Goal: Browse casually: Explore the website without a specific task or goal

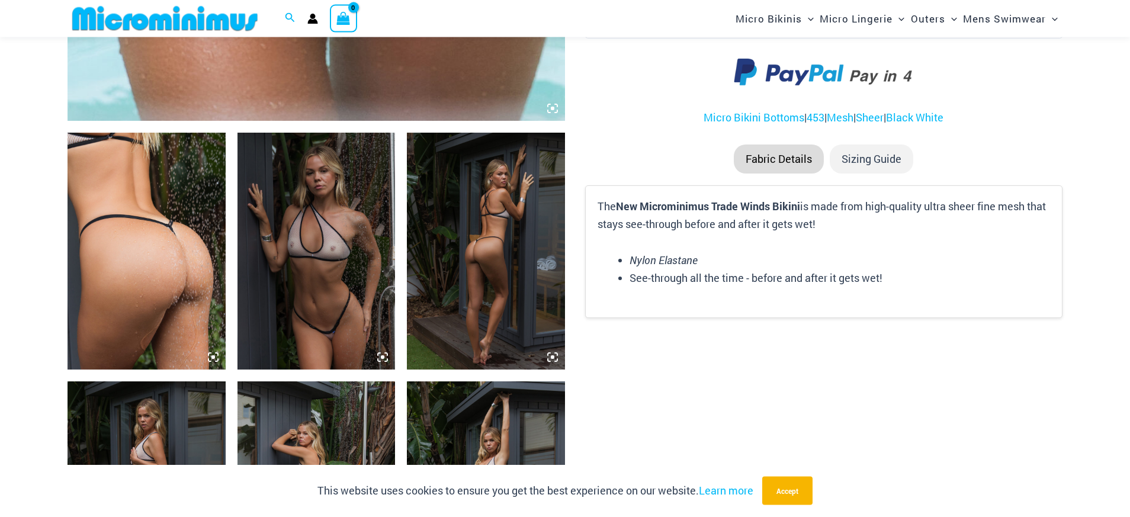
scroll to position [775, 0]
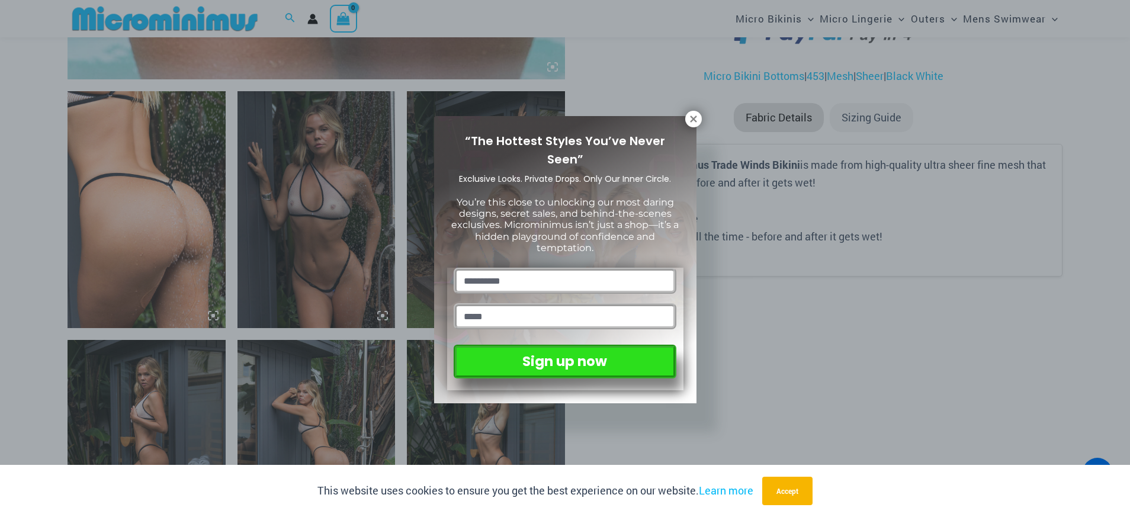
click at [693, 115] on icon at bounding box center [693, 119] width 11 height 11
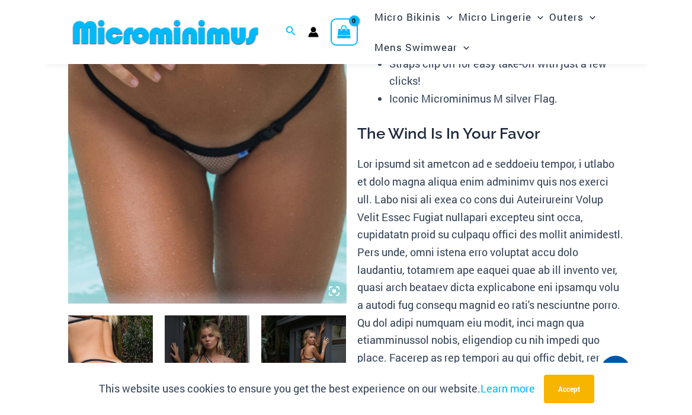
scroll to position [171, 0]
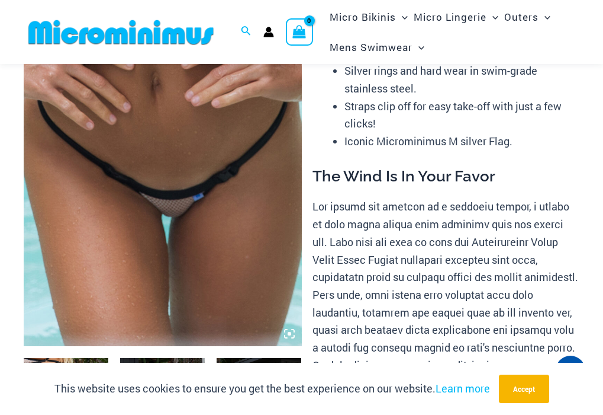
click at [184, 203] on img at bounding box center [163, 136] width 278 height 417
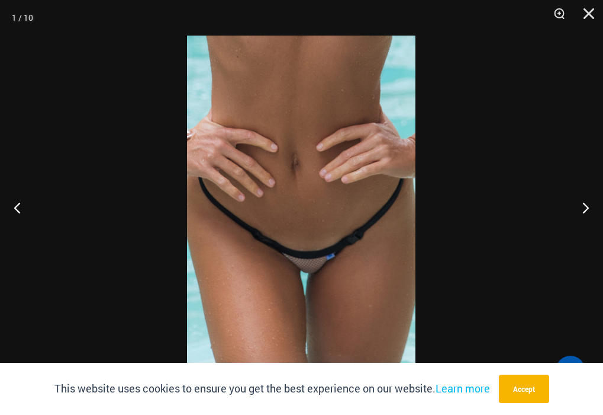
click at [294, 210] on img at bounding box center [301, 207] width 229 height 343
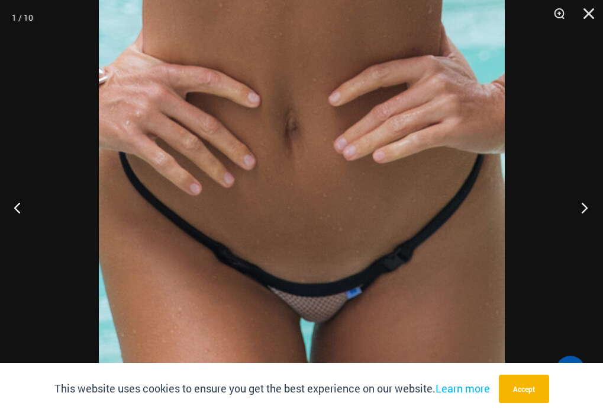
click at [586, 207] on button "Next" at bounding box center [581, 207] width 44 height 59
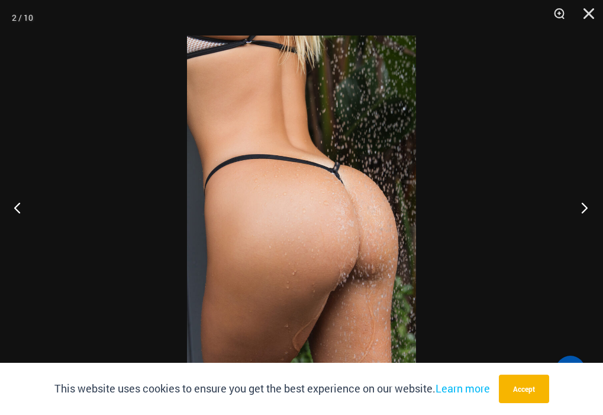
click at [587, 207] on button "Next" at bounding box center [581, 207] width 44 height 59
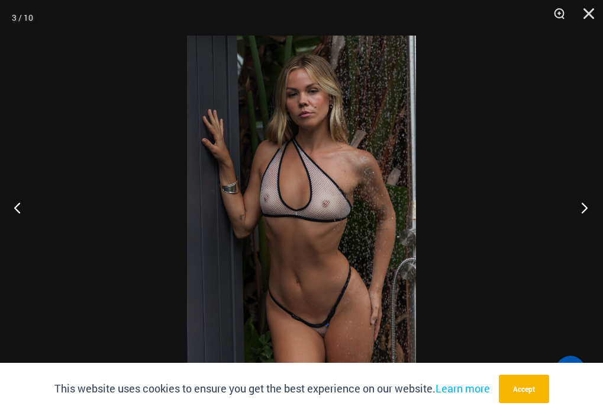
click at [587, 209] on button "Next" at bounding box center [581, 207] width 44 height 59
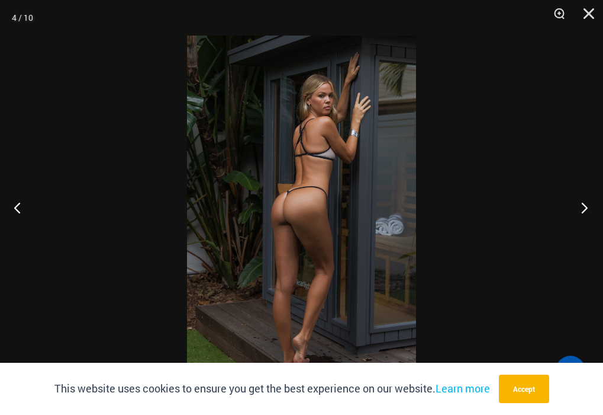
click at [584, 208] on button "Next" at bounding box center [581, 207] width 44 height 59
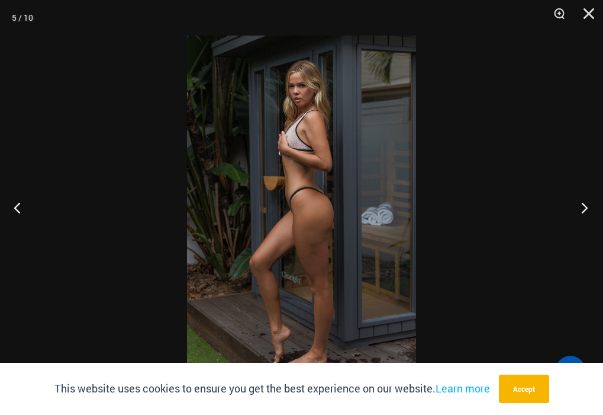
click at [584, 208] on button "Next" at bounding box center [581, 207] width 44 height 59
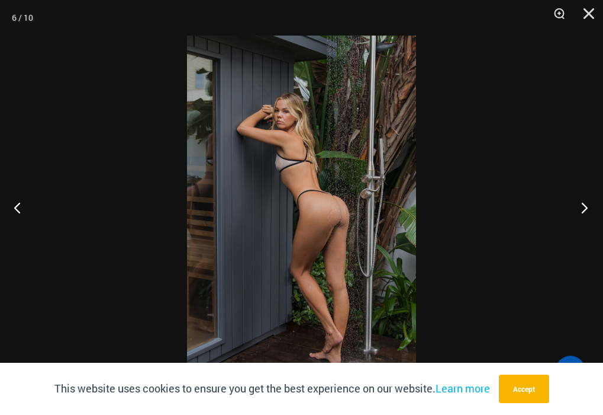
click at [584, 208] on button "Next" at bounding box center [581, 207] width 44 height 59
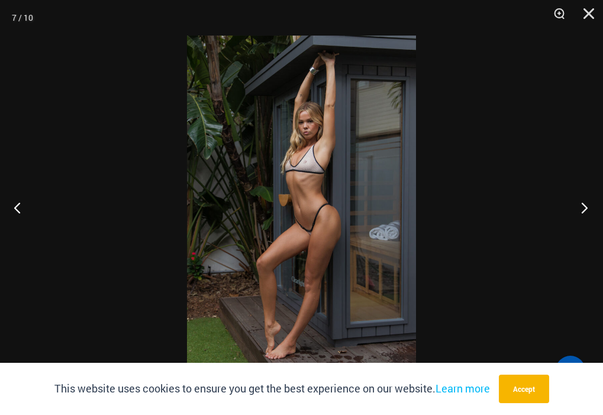
click at [584, 208] on button "Next" at bounding box center [581, 207] width 44 height 59
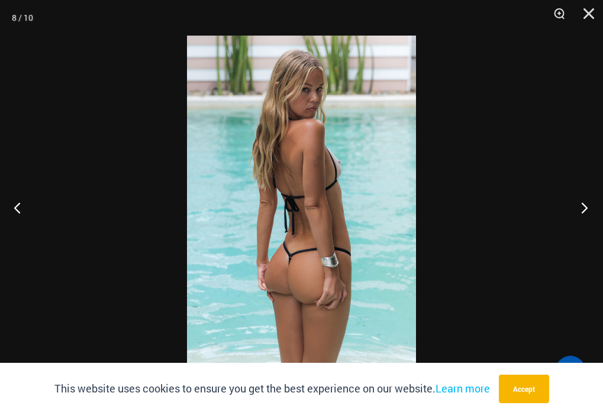
click at [584, 208] on button "Next" at bounding box center [581, 207] width 44 height 59
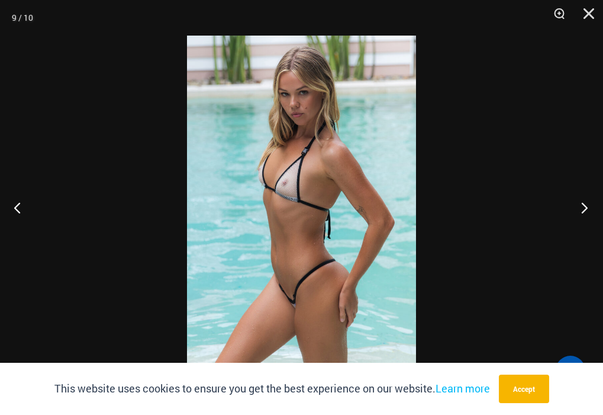
click at [584, 208] on button "Next" at bounding box center [581, 207] width 44 height 59
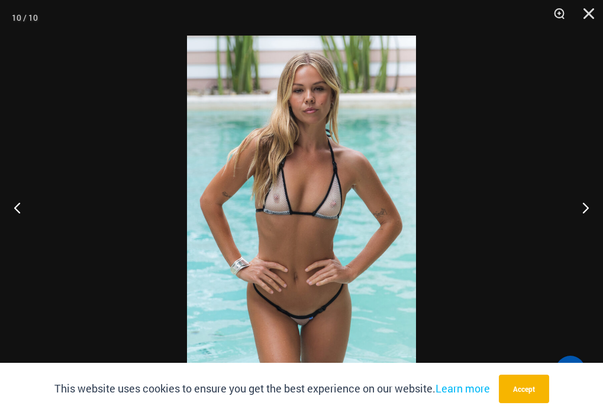
click at [313, 187] on img at bounding box center [301, 207] width 229 height 343
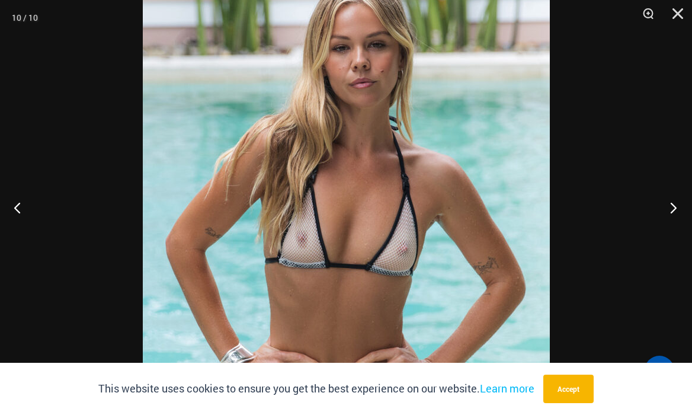
click at [672, 208] on button "Next" at bounding box center [669, 207] width 44 height 59
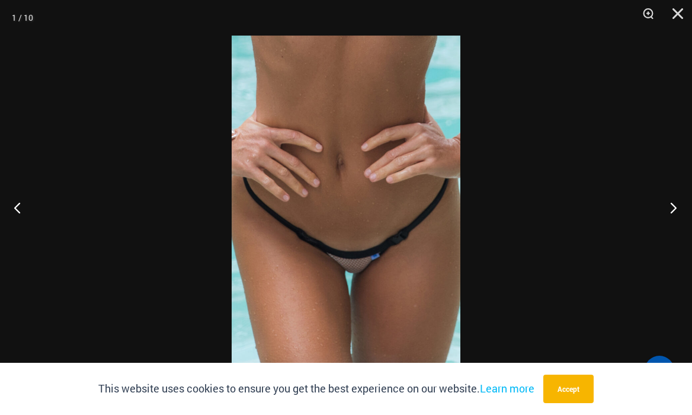
click at [674, 210] on button "Next" at bounding box center [669, 207] width 44 height 59
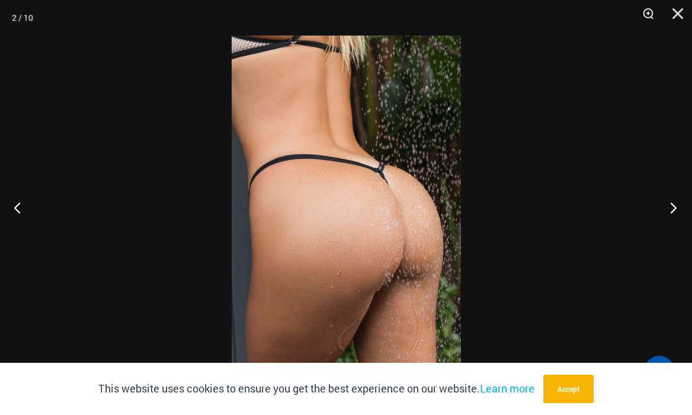
click at [674, 210] on button "Next" at bounding box center [669, 207] width 44 height 59
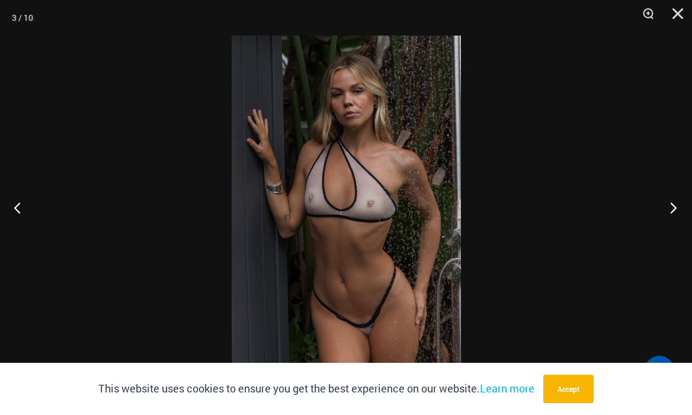
click at [675, 206] on button "Next" at bounding box center [669, 207] width 44 height 59
